Goal: Task Accomplishment & Management: Manage account settings

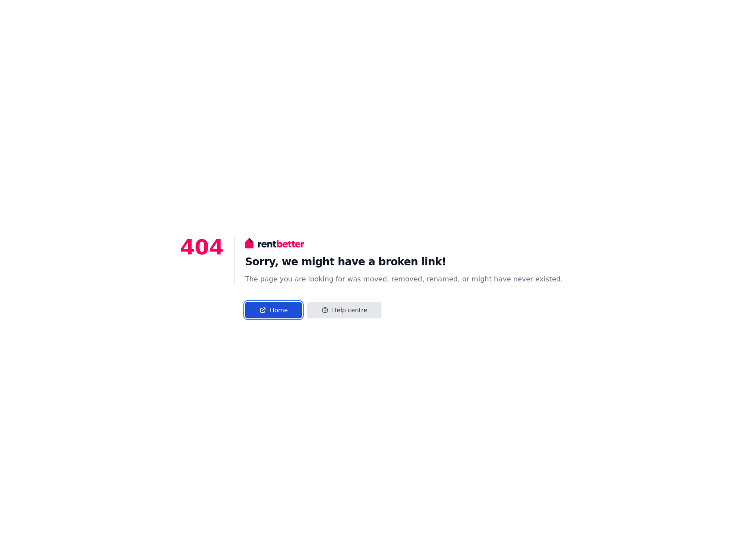
click at [298, 308] on link "Home" at bounding box center [273, 310] width 57 height 17
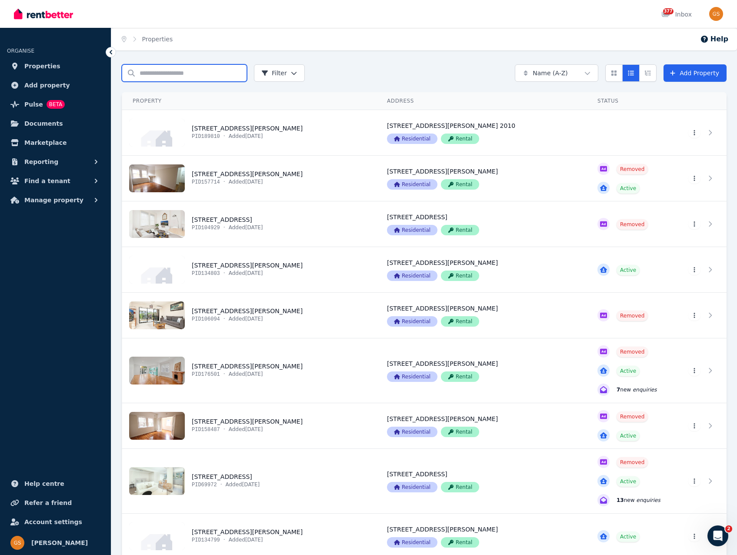
click at [153, 72] on input "Search properties" at bounding box center [184, 72] width 125 height 17
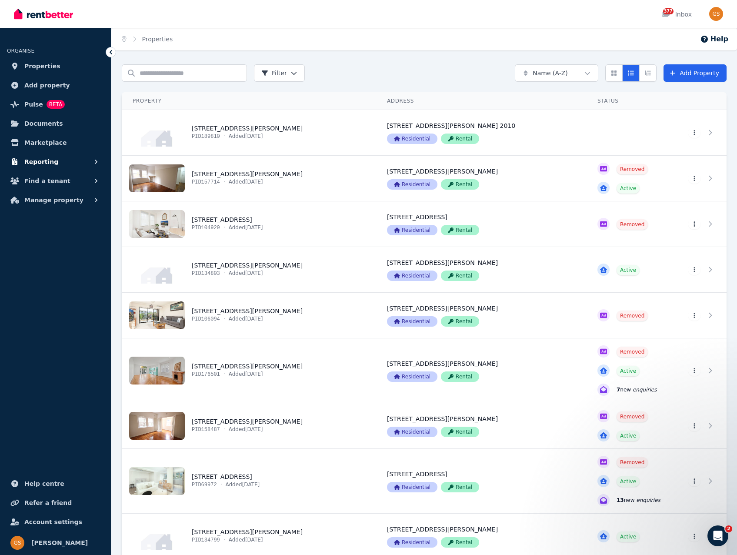
click at [47, 165] on span "Reporting" at bounding box center [41, 161] width 34 height 10
click at [42, 179] on span "Payments" at bounding box center [67, 181] width 59 height 10
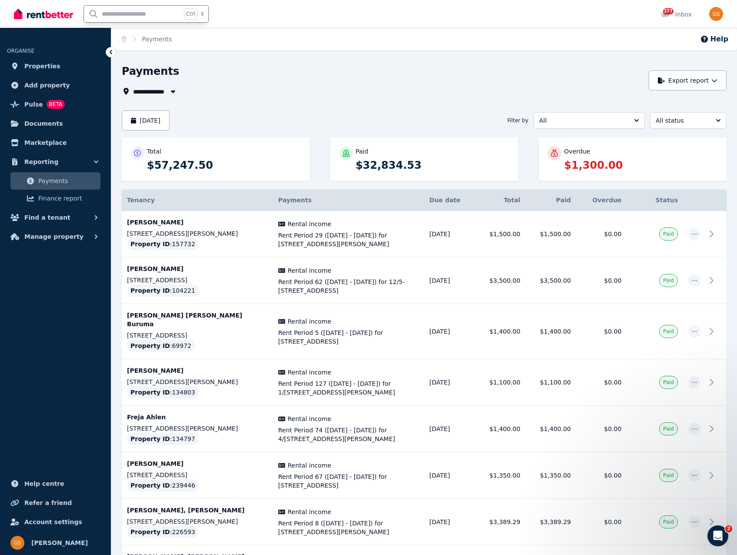
click at [129, 10] on input "text" at bounding box center [132, 14] width 97 height 17
type input "*********"
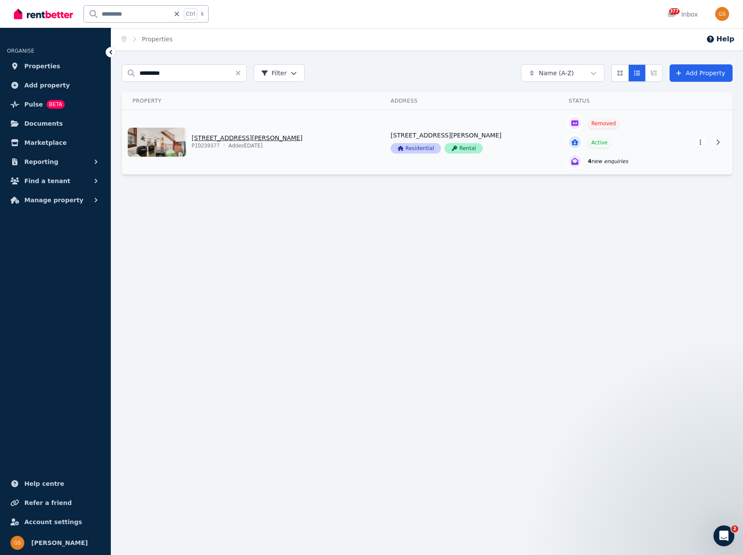
click at [228, 138] on link "View property details" at bounding box center [251, 142] width 258 height 64
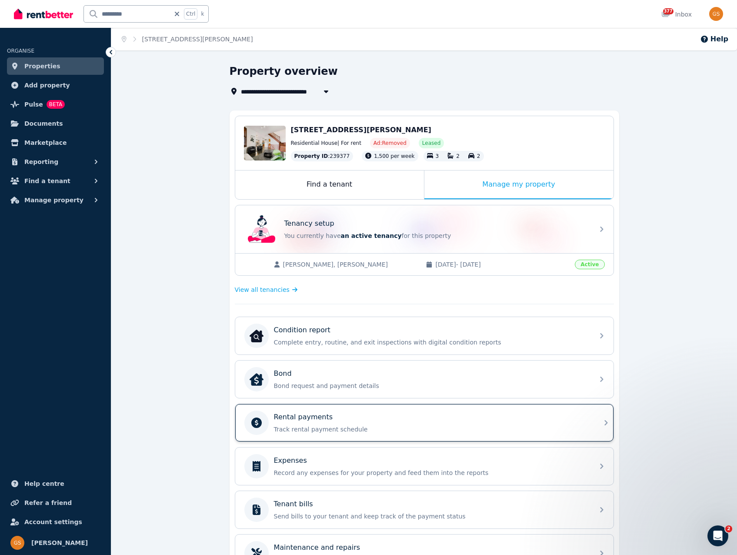
click at [320, 418] on p "Rental payments" at bounding box center [303, 417] width 59 height 10
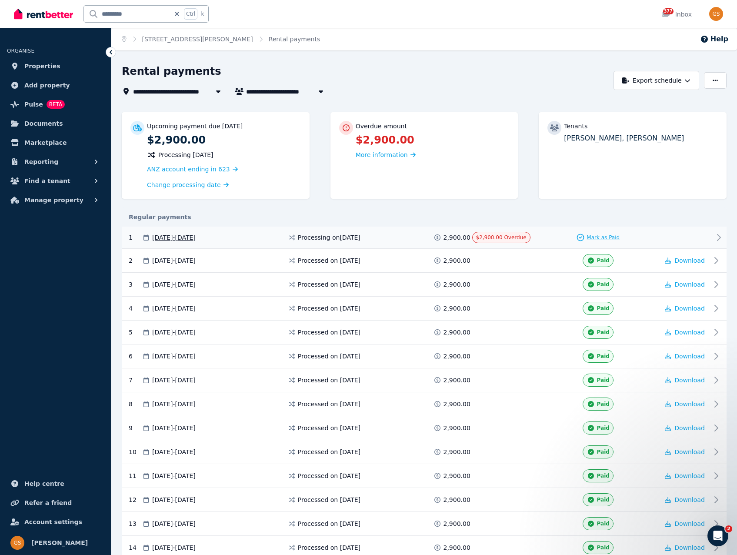
click at [595, 236] on span "Mark as Paid" at bounding box center [602, 237] width 33 height 7
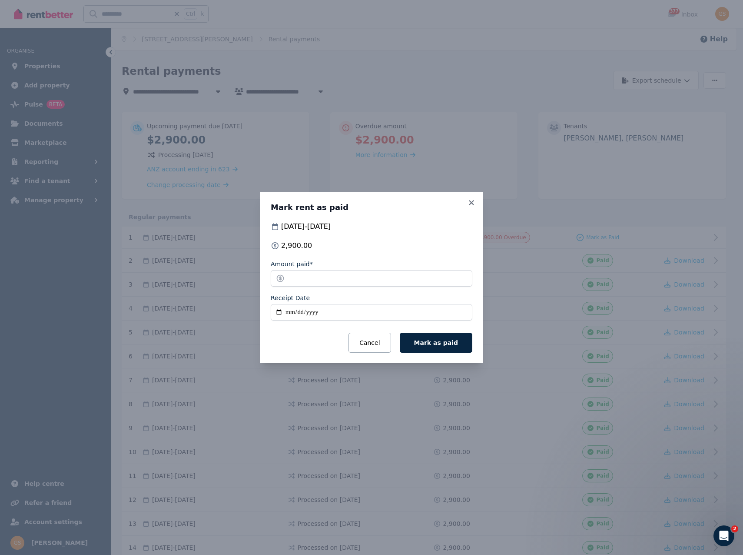
click at [289, 310] on input "Receipt Date" at bounding box center [372, 312] width 202 height 17
type input "**********"
click at [449, 345] on span "Mark as paid" at bounding box center [436, 342] width 44 height 7
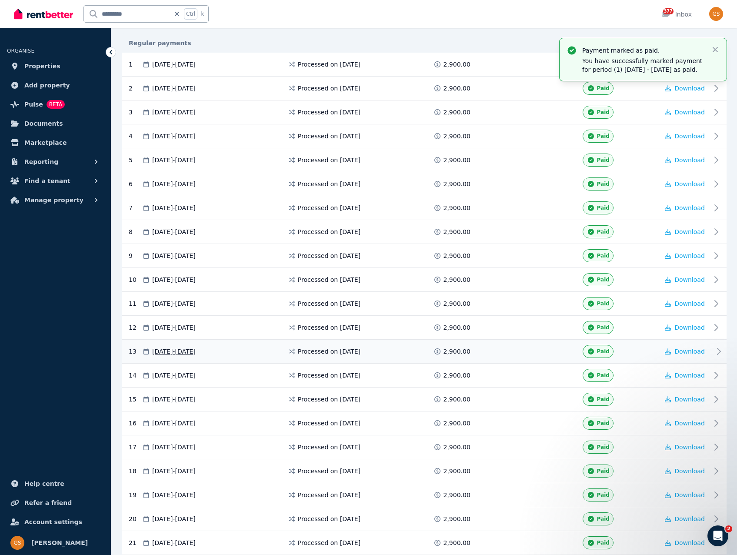
scroll to position [382, 0]
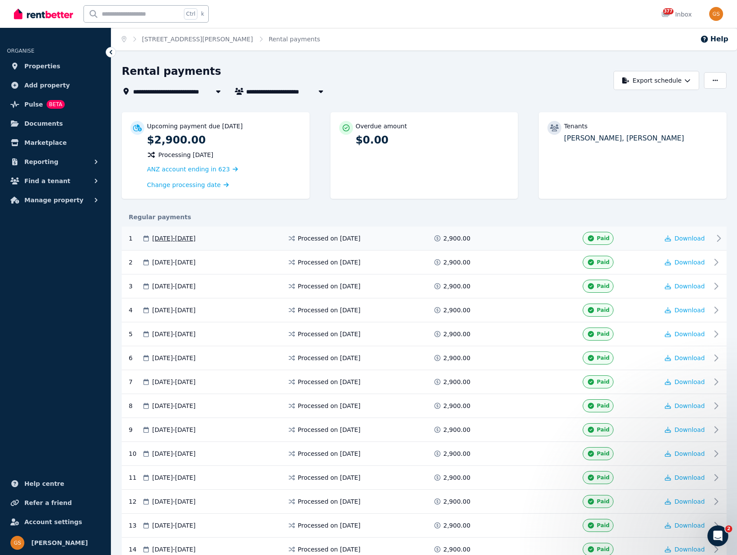
click at [600, 239] on span "Paid" at bounding box center [603, 238] width 13 height 7
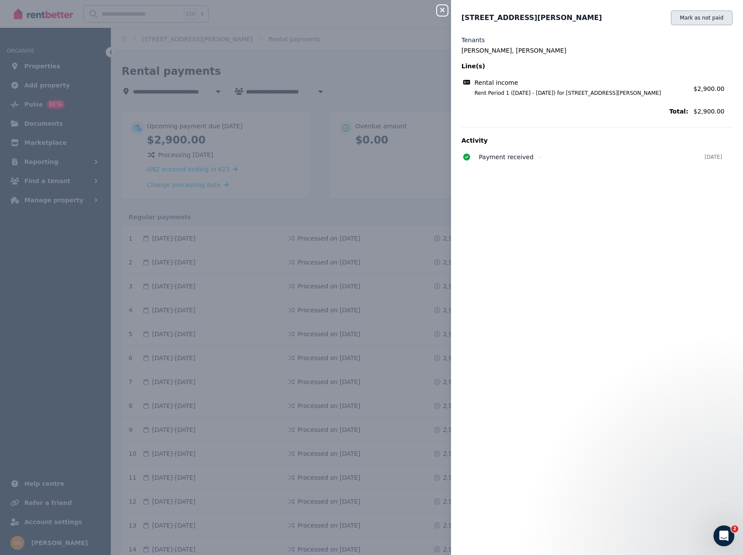
click at [703, 20] on button "Mark as not paid" at bounding box center [702, 17] width 62 height 15
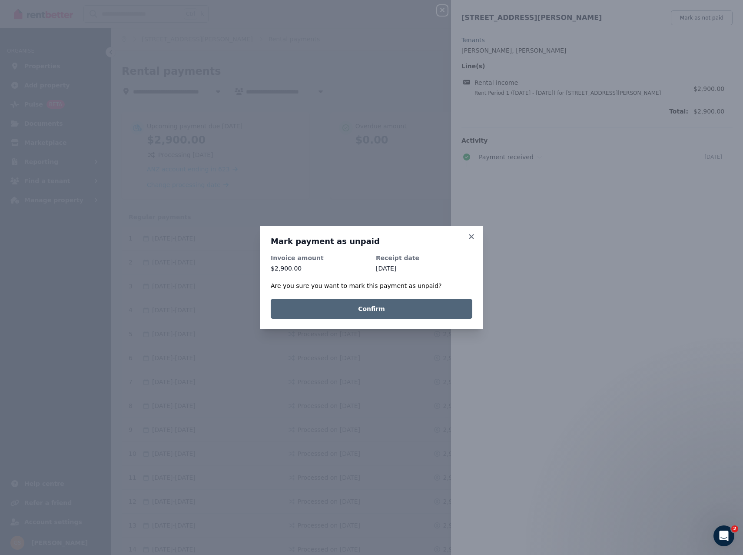
drag, startPoint x: 365, startPoint y: 307, endPoint x: 418, endPoint y: 292, distance: 54.1
click at [366, 307] on button "Confirm" at bounding box center [372, 309] width 202 height 20
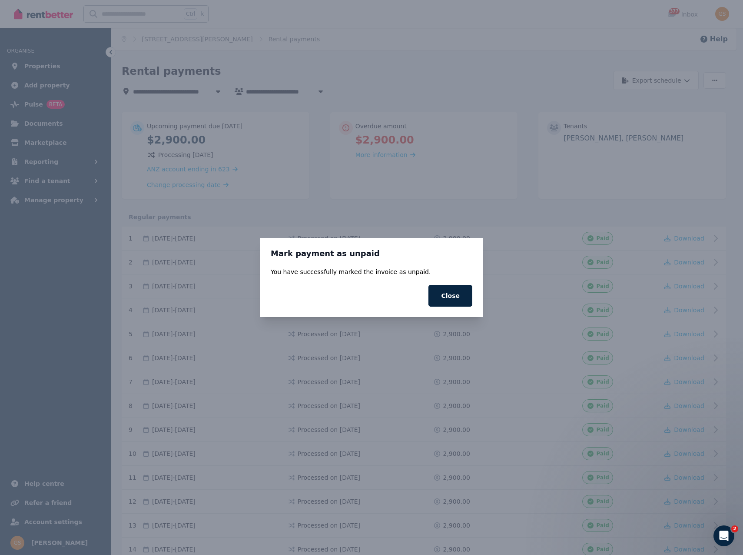
click at [457, 300] on button "Close" at bounding box center [450, 296] width 44 height 22
